Goal: Find specific page/section: Find specific page/section

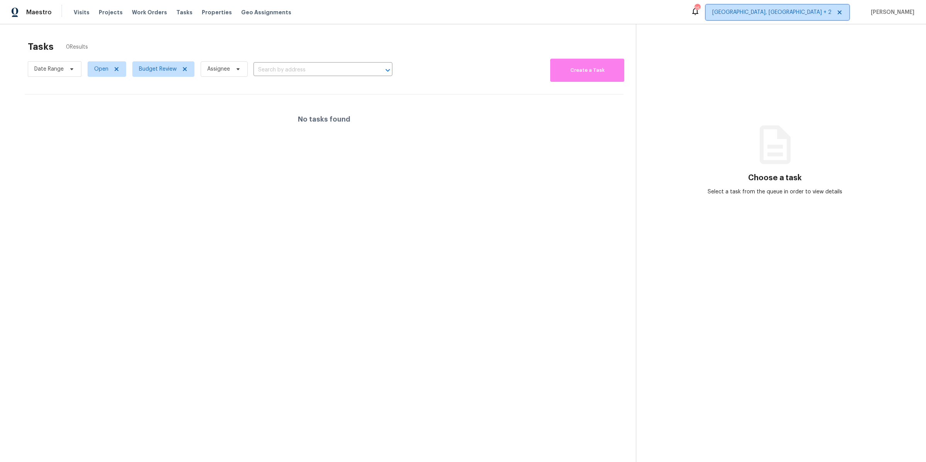
click at [817, 12] on span "[GEOGRAPHIC_DATA], [GEOGRAPHIC_DATA] + 2" at bounding box center [771, 12] width 119 height 8
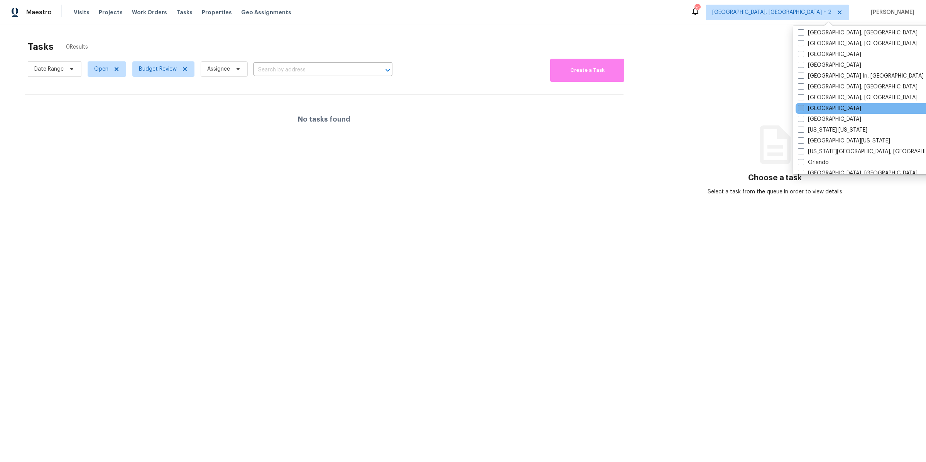
click at [803, 108] on span at bounding box center [801, 108] width 6 height 6
click at [803, 108] on input "[GEOGRAPHIC_DATA]" at bounding box center [800, 107] width 5 height 5
checkbox input "true"
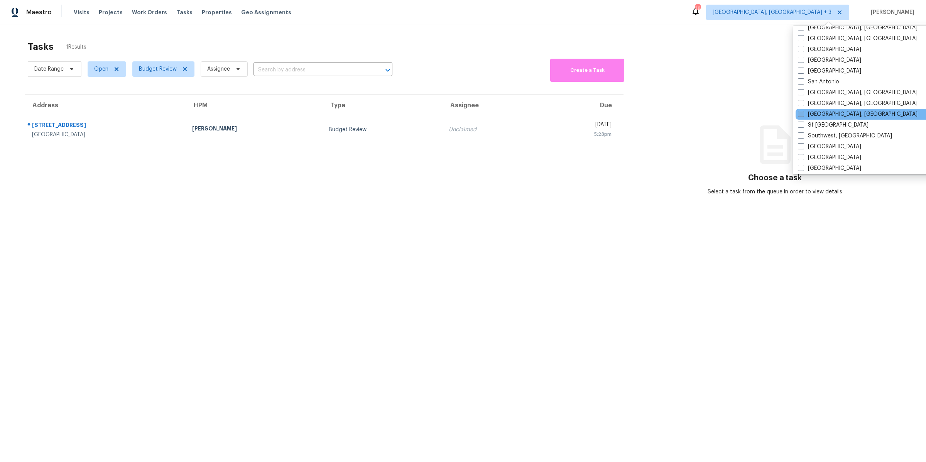
scroll to position [505, 0]
click at [803, 145] on span at bounding box center [801, 145] width 6 height 6
click at [803, 145] on input "[GEOGRAPHIC_DATA]" at bounding box center [800, 144] width 5 height 5
checkbox input "true"
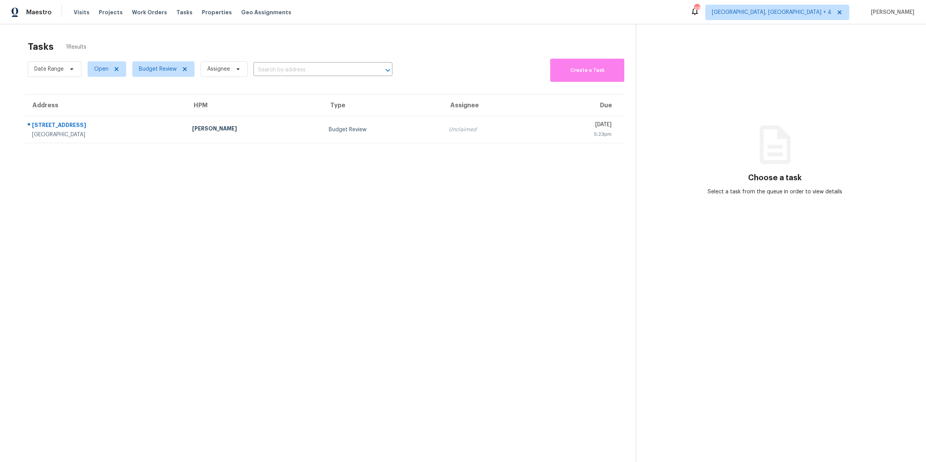
click at [682, 150] on div "Choose a task Select a task from the queue in order to view details" at bounding box center [774, 168] width 277 height 56
